Goal: Participate in discussion: Engage in conversation with other users on a specific topic

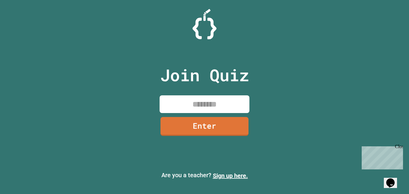
click at [228, 102] on input at bounding box center [205, 104] width 90 height 18
type input "********"
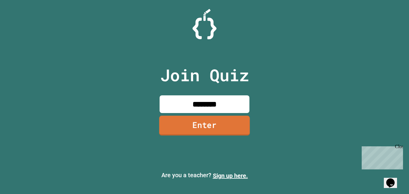
click at [227, 134] on link "Enter" at bounding box center [204, 126] width 91 height 20
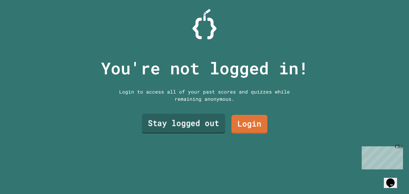
click at [211, 129] on link "Stay logged out" at bounding box center [183, 124] width 83 height 20
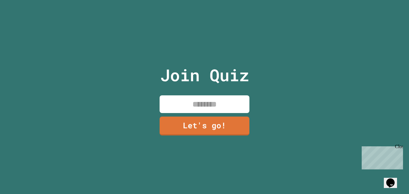
click at [219, 103] on input at bounding box center [205, 104] width 90 height 18
type input "*****"
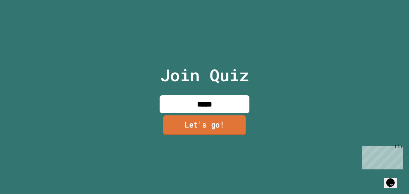
click at [213, 118] on link "Let's go!" at bounding box center [204, 125] width 83 height 20
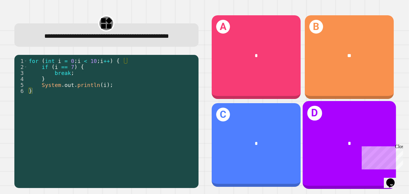
click at [321, 130] on div "*" at bounding box center [349, 143] width 93 height 28
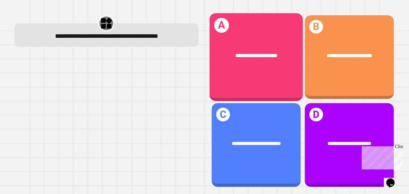
click at [266, 63] on div "**********" at bounding box center [255, 55] width 93 height 28
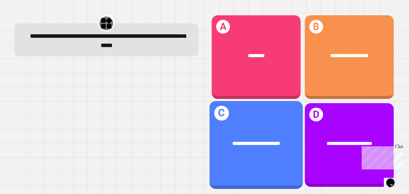
click at [259, 134] on div "**********" at bounding box center [255, 143] width 93 height 28
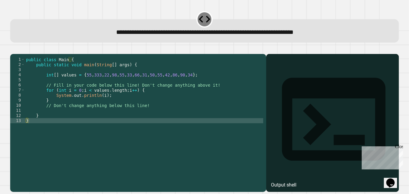
click at [116, 105] on div "public class Main { public static void main ( String [ ] args ) { int [ ] value…" at bounding box center [144, 120] width 238 height 127
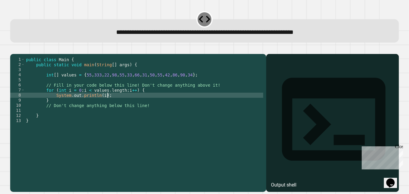
click at [103, 104] on div "public class Main { public static void main ( String [ ] args ) { int [ ] value…" at bounding box center [144, 120] width 238 height 127
click at [120, 133] on div "public class Main { public static void main ( String [ ] args ) { int [ ] value…" at bounding box center [144, 120] width 238 height 127
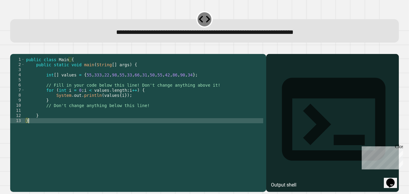
scroll to position [0, 0]
click at [110, 126] on div "public class Main { public static void main ( String [ ] args ) { int [ ] value…" at bounding box center [144, 120] width 238 height 127
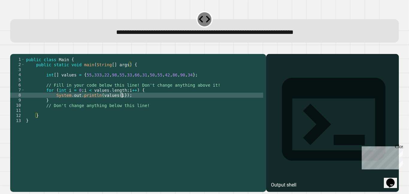
click at [123, 101] on div "public class Main { public static void main ( String [ ] args ) { int [ ] value…" at bounding box center [144, 120] width 238 height 127
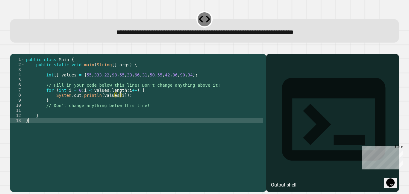
click at [131, 127] on div "public class Main { public static void main ( String [ ] args ) { int [ ] value…" at bounding box center [144, 120] width 238 height 127
type textarea "*"
click at [13, 49] on button "button" at bounding box center [13, 49] width 0 height 0
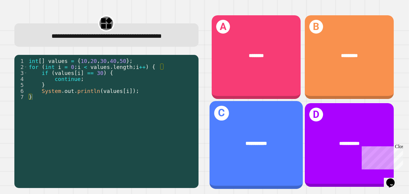
click at [266, 162] on div "**********" at bounding box center [255, 145] width 93 height 88
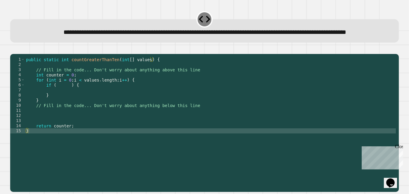
click at [54, 104] on div "public static int countGreaterThanTen ( int [ ] values ) { // Fill in the code.…" at bounding box center [210, 115] width 371 height 117
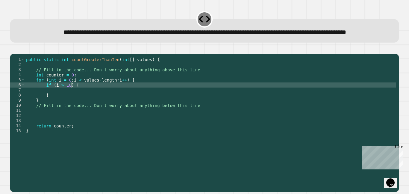
scroll to position [0, 6]
click at [62, 103] on div "public static int countGreaterThanTen ( int [ ] values ) { // Fill in the code.…" at bounding box center [210, 115] width 371 height 117
type textarea "**********"
click at [63, 107] on div "public static int countGreaterThanTen ( int [ ] values ) { // Fill in the code.…" at bounding box center [210, 115] width 371 height 117
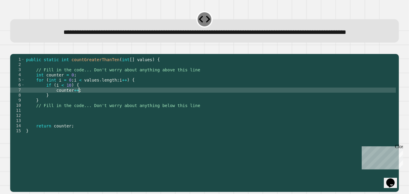
scroll to position [0, 6]
click at [13, 49] on icon "button" at bounding box center [13, 49] width 0 height 0
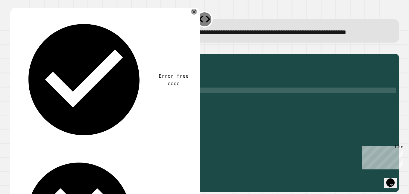
click at [195, 15] on icon at bounding box center [193, 11] width 7 height 7
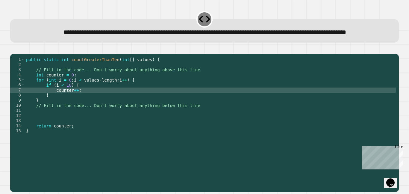
click at [63, 103] on div "public static int countGreaterThanTen ( int [ ] values ) { // Fill in the code.…" at bounding box center [210, 115] width 371 height 117
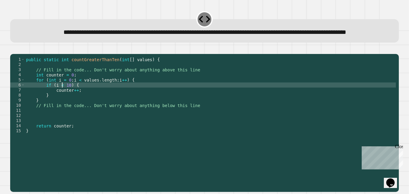
scroll to position [0, 5]
click at [13, 49] on icon "button" at bounding box center [13, 49] width 0 height 0
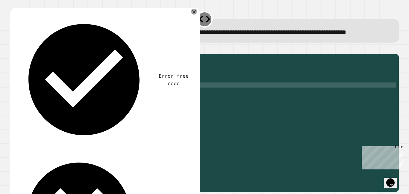
click at [62, 99] on div "public static int countGreaterThanTen ( int [ ] values ) { // Fill in the code.…" at bounding box center [210, 115] width 371 height 117
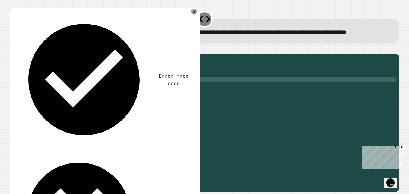
click at [63, 100] on div "public static int countGreaterThanTen ( int [ ] values ) { // Fill in the code.…" at bounding box center [210, 115] width 371 height 117
click at [63, 101] on div "public static int countGreaterThanTen ( int [ ] values ) { // Fill in the code.…" at bounding box center [210, 115] width 371 height 117
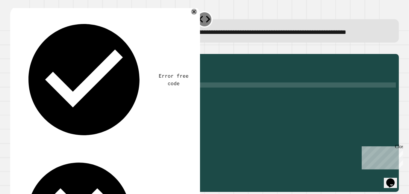
click at [58, 103] on div "public static int countGreaterThanTen ( int [ ] values ) { // Fill in the code.…" at bounding box center [210, 115] width 371 height 117
click at [79, 102] on div "public static int countGreaterThanTen ( int [ ] values ) { // Fill in the code.…" at bounding box center [210, 115] width 371 height 117
click at [13, 49] on icon "button" at bounding box center [13, 49] width 0 height 0
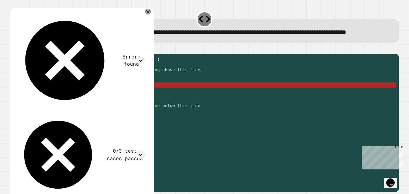
click at [80, 103] on div "public static int countGreaterThanTen ( int [ ] values ) { // Fill in the code.…" at bounding box center [210, 115] width 371 height 117
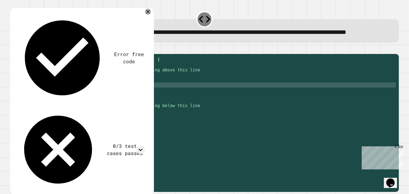
scroll to position [0, 8]
click at [13, 49] on icon "button" at bounding box center [13, 49] width 0 height 0
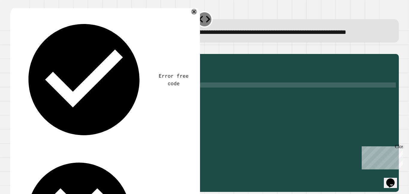
click at [84, 105] on div "public static int countGreaterThanTen ( int [ ] values ) { // Fill in the code.…" at bounding box center [210, 115] width 371 height 117
click at [83, 105] on div "public static int countGreaterThanTen ( int [ ] values ) { // Fill in the code.…" at bounding box center [210, 110] width 371 height 107
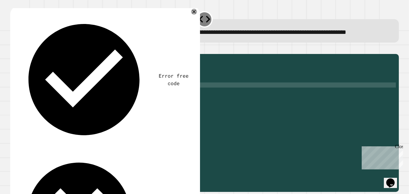
click at [83, 105] on div "public static int countGreaterThanTen ( int [ ] values ) { // Fill in the code.…" at bounding box center [210, 115] width 371 height 117
type textarea "**********"
click at [13, 49] on button "button" at bounding box center [13, 49] width 0 height 0
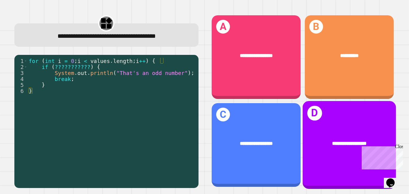
click at [353, 141] on span "**********" at bounding box center [349, 143] width 35 height 5
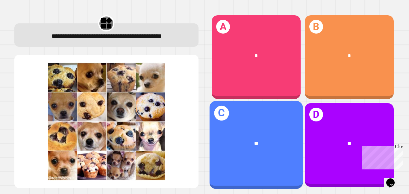
click at [269, 154] on div "**" at bounding box center [255, 143] width 93 height 28
